Goal: Navigation & Orientation: Understand site structure

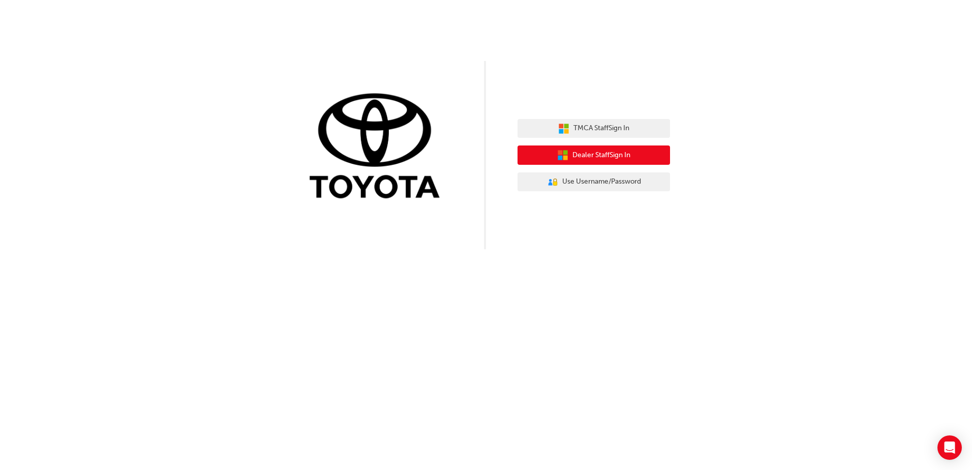
click at [579, 158] on span "Dealer Staff Sign In" at bounding box center [601, 155] width 58 height 12
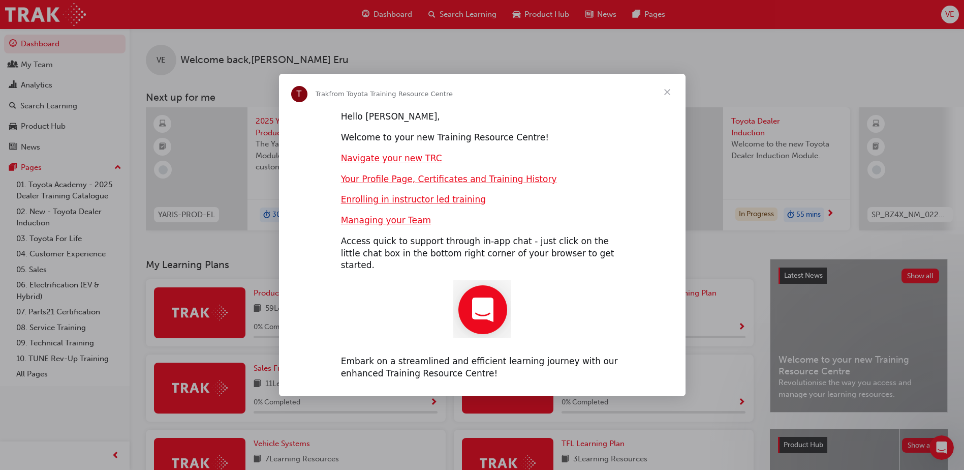
click at [668, 101] on span "Close" at bounding box center [667, 92] width 37 height 37
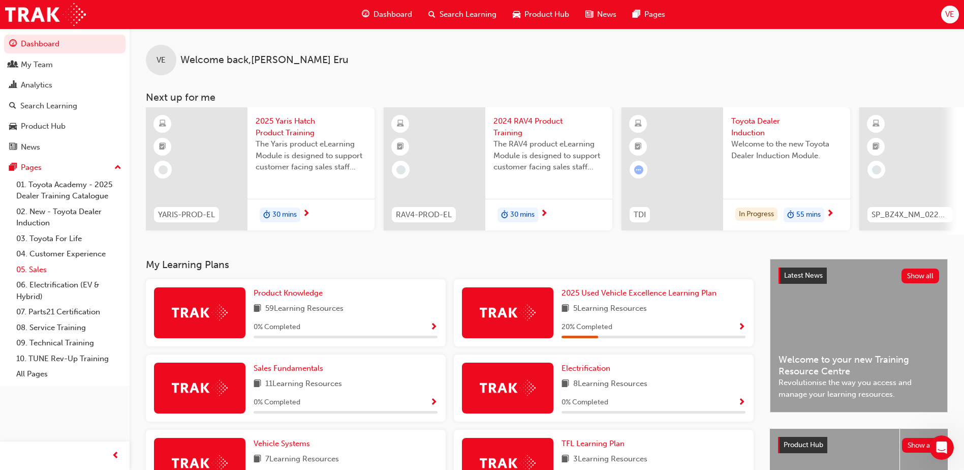
click at [41, 274] on link "05. Sales" at bounding box center [68, 270] width 113 height 16
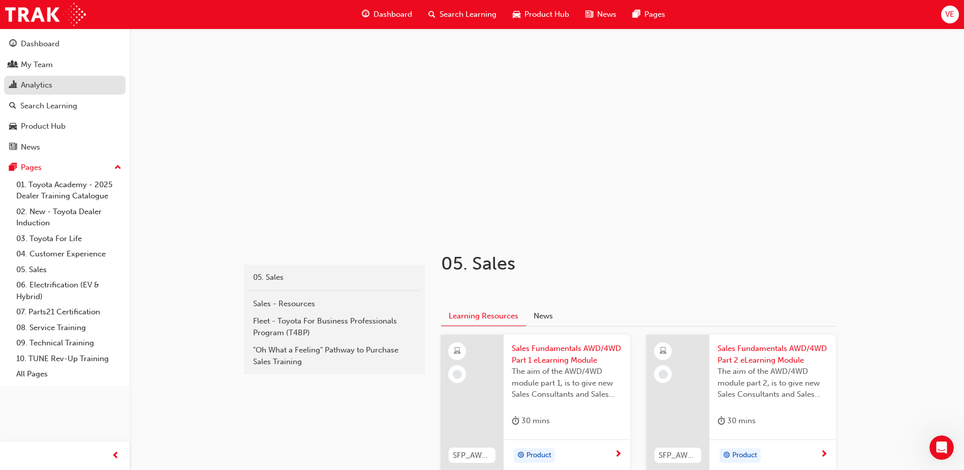
click at [34, 88] on div "Analytics" at bounding box center [37, 85] width 32 height 12
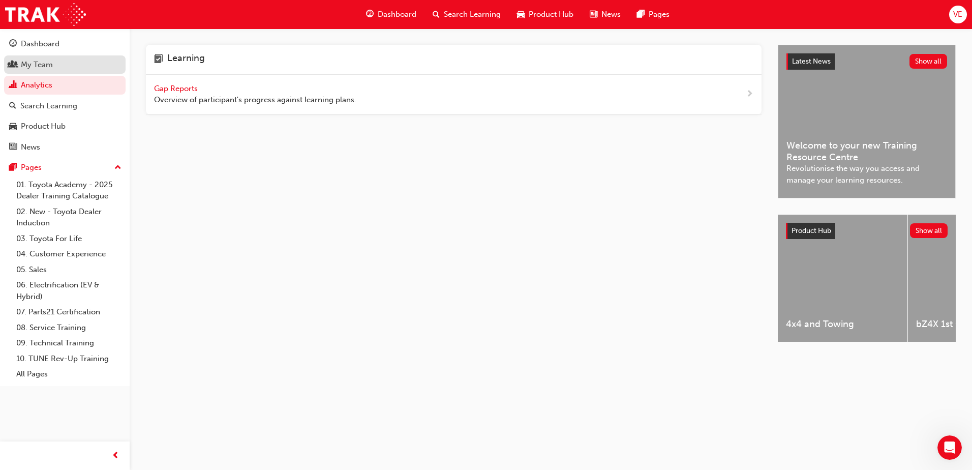
click at [24, 66] on div "My Team" at bounding box center [37, 65] width 32 height 12
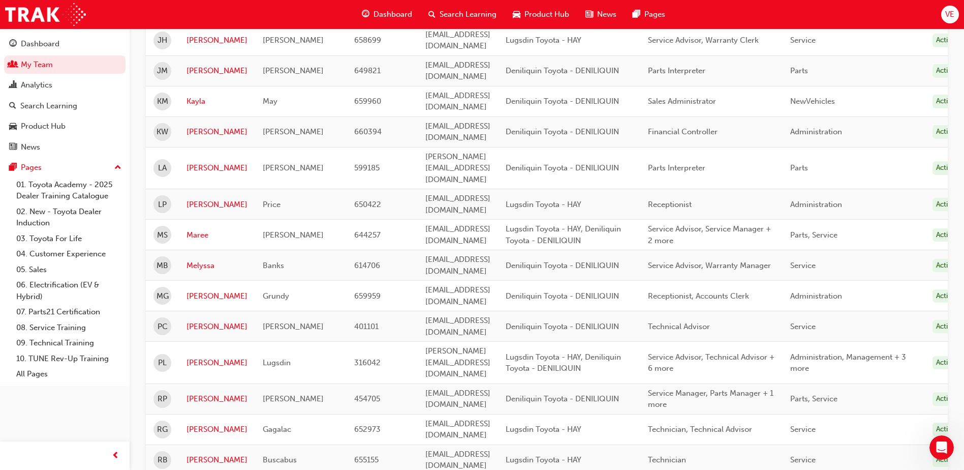
click at [598, 13] on span "News" at bounding box center [606, 15] width 19 height 12
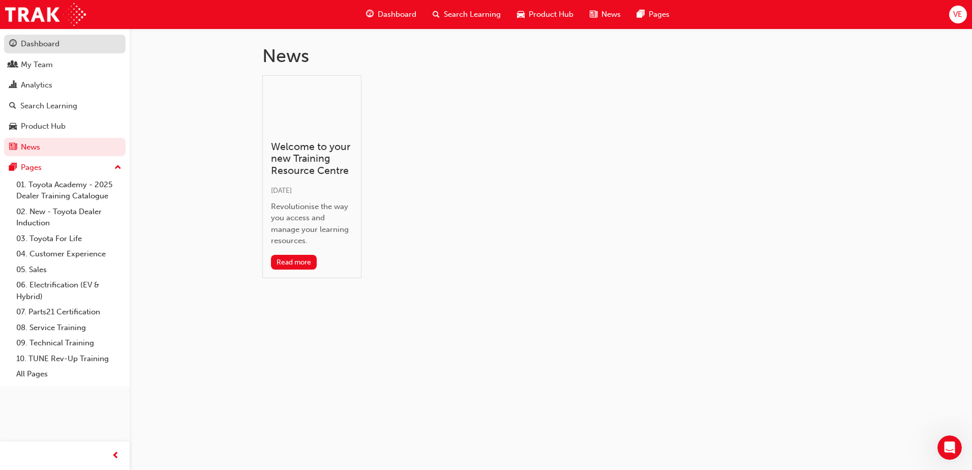
click at [24, 42] on div "Dashboard" at bounding box center [40, 44] width 39 height 12
